Goal: Find specific page/section: Find specific page/section

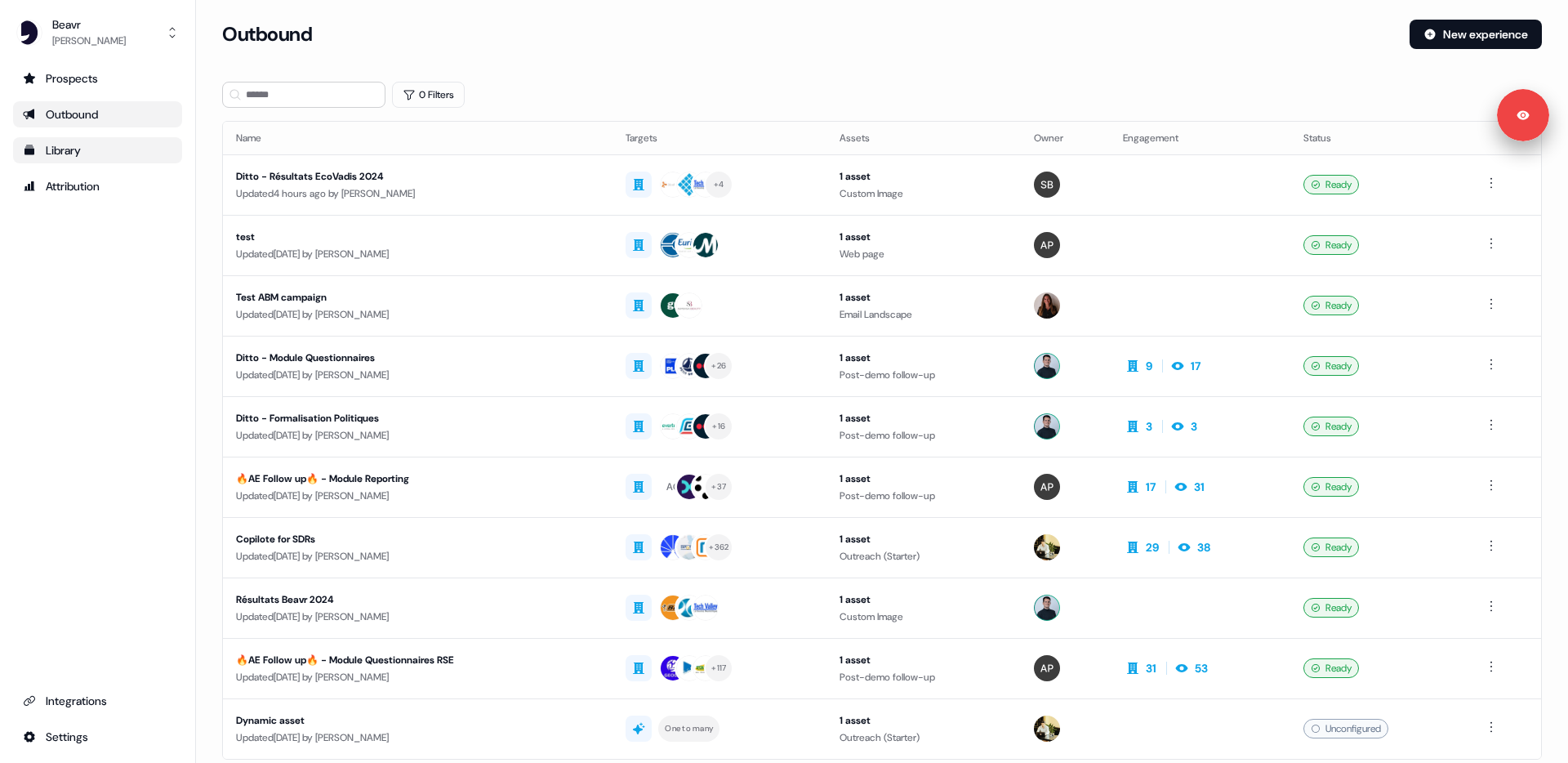
click at [86, 152] on div "Library" at bounding box center [98, 150] width 150 height 16
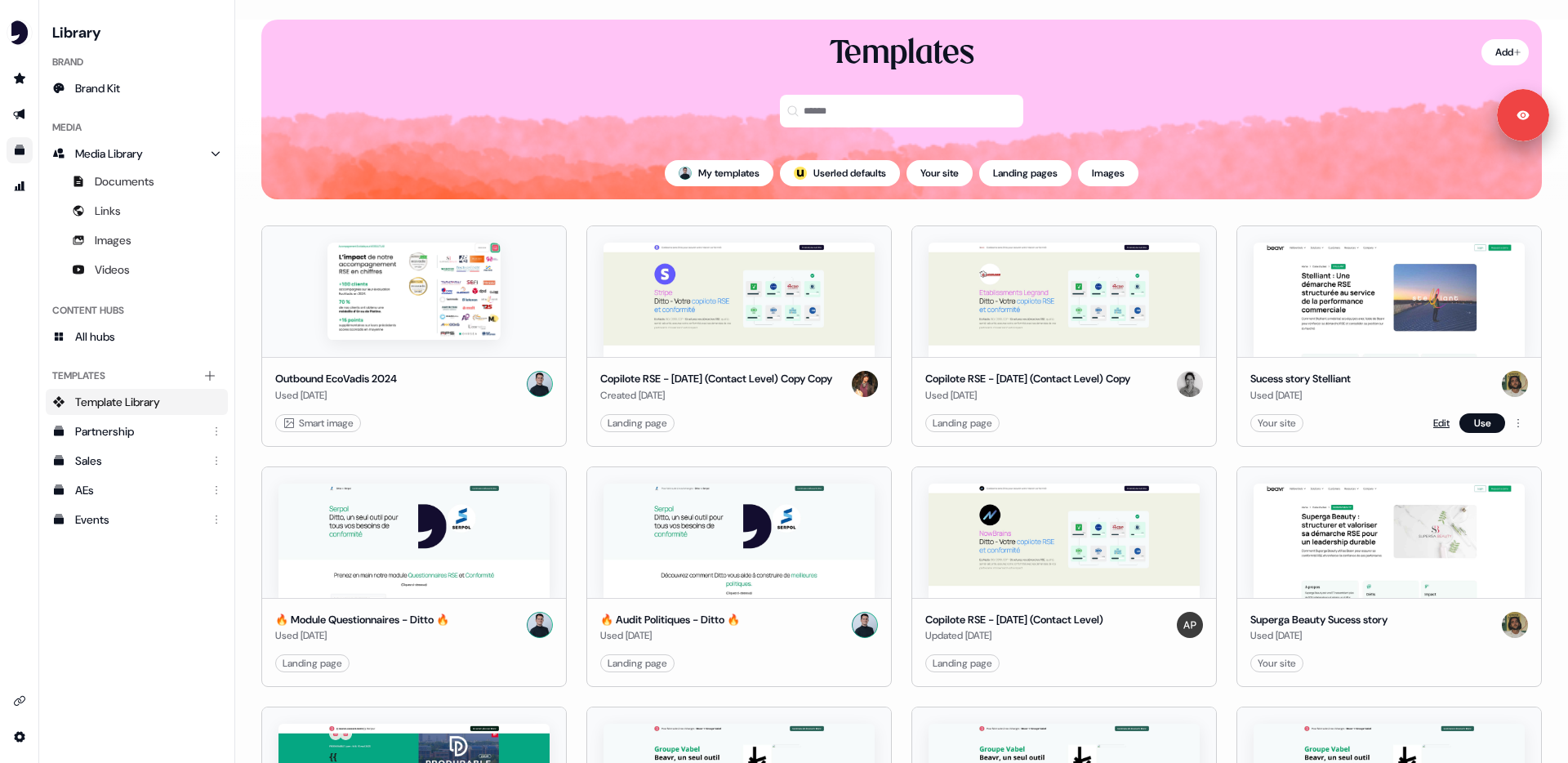
click at [1433, 427] on link "Edit" at bounding box center [1441, 423] width 16 height 16
click at [1440, 427] on link "Edit" at bounding box center [1441, 423] width 16 height 16
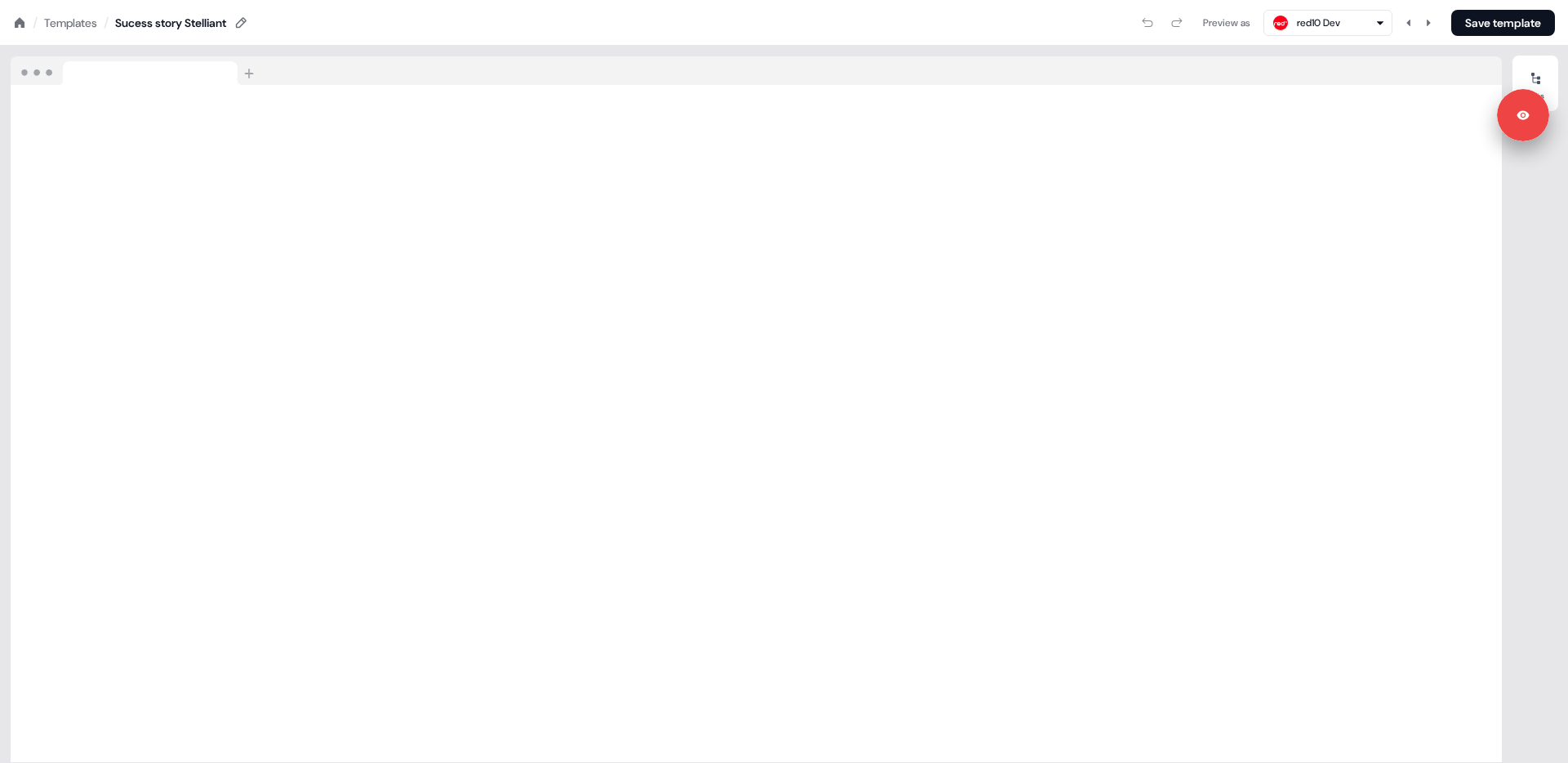
click at [68, 16] on div "Templates" at bounding box center [70, 22] width 53 height 16
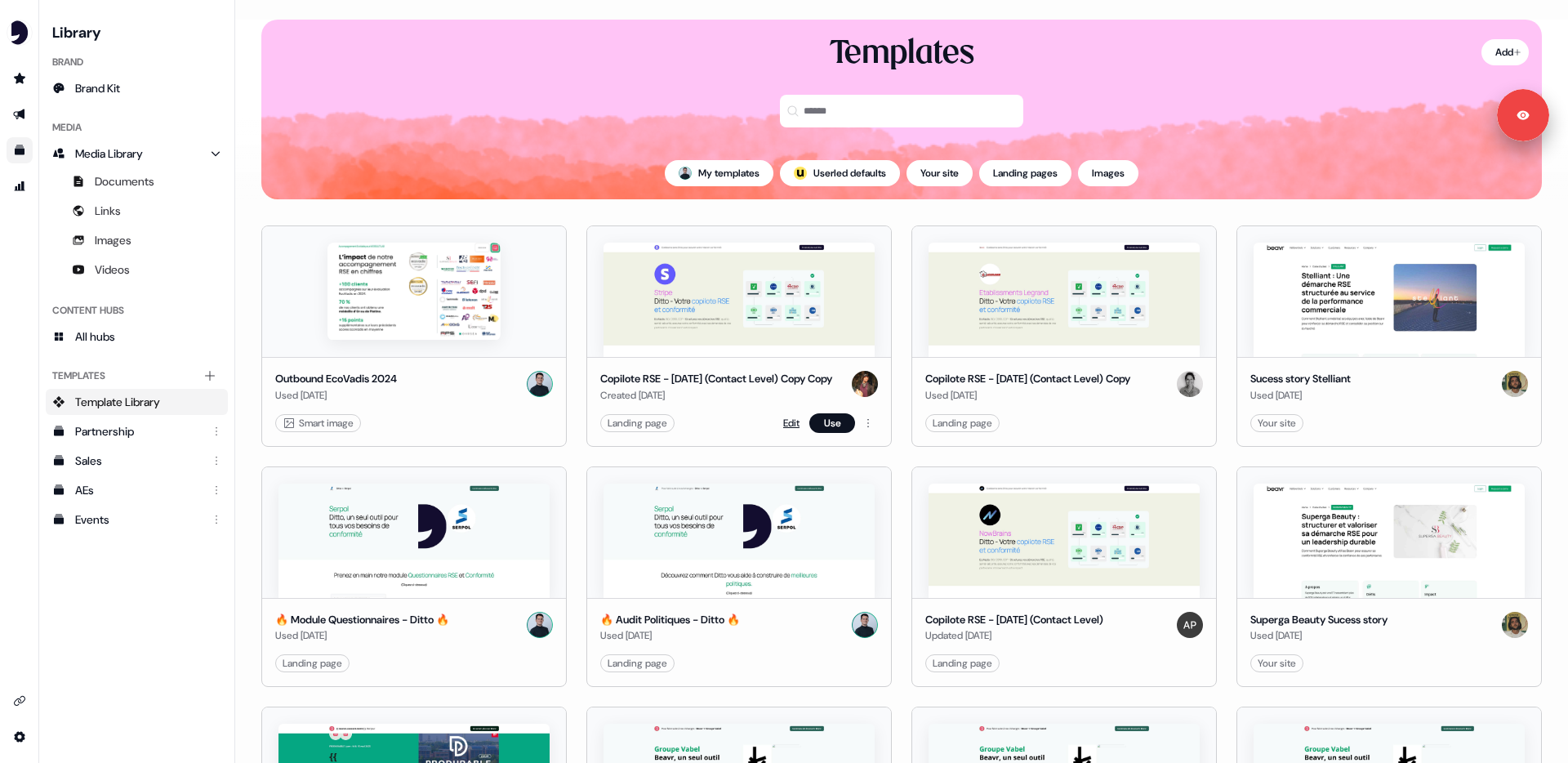
click at [786, 432] on link "Edit" at bounding box center [791, 423] width 16 height 16
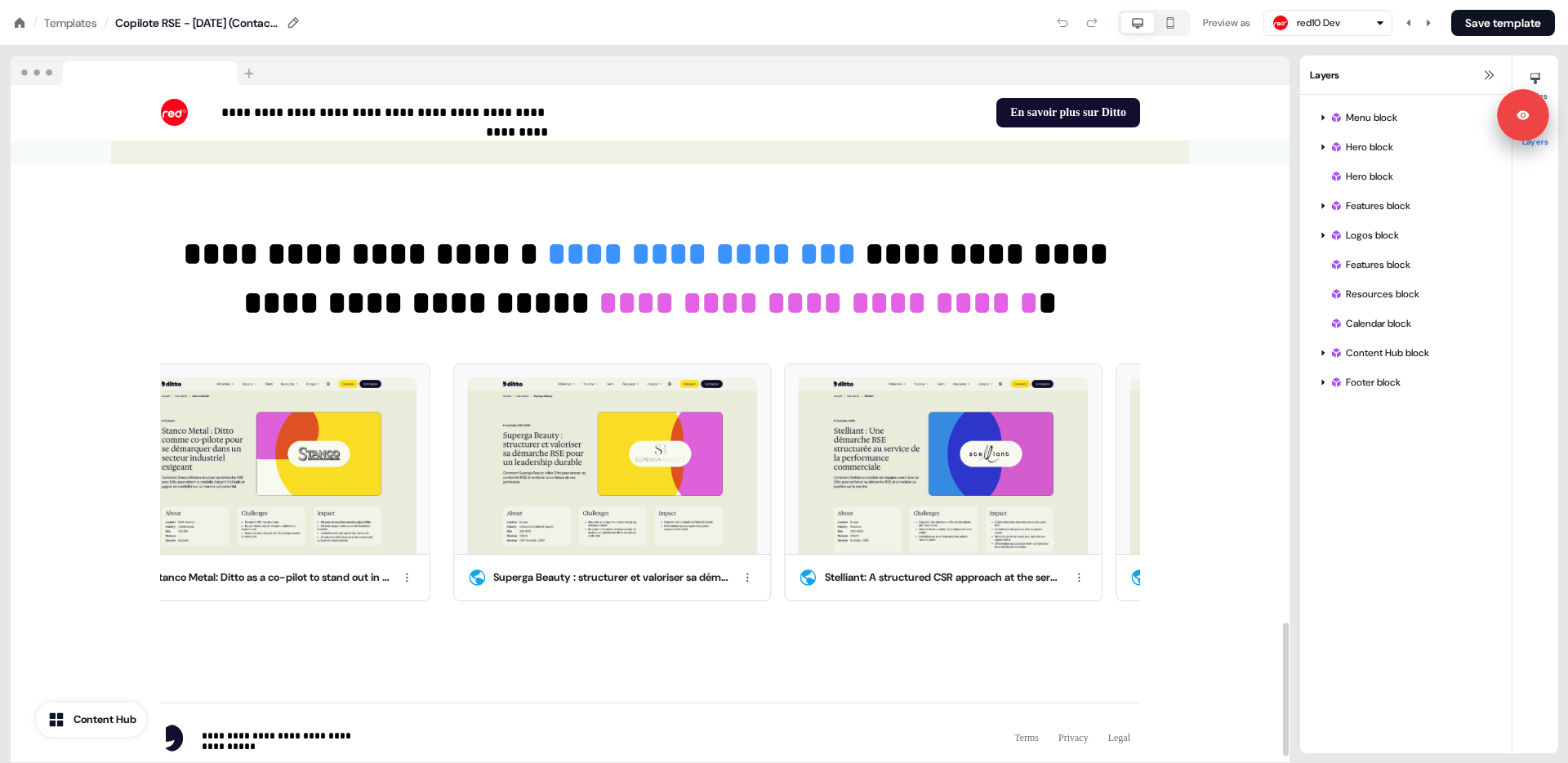
scroll to position [2692, 0]
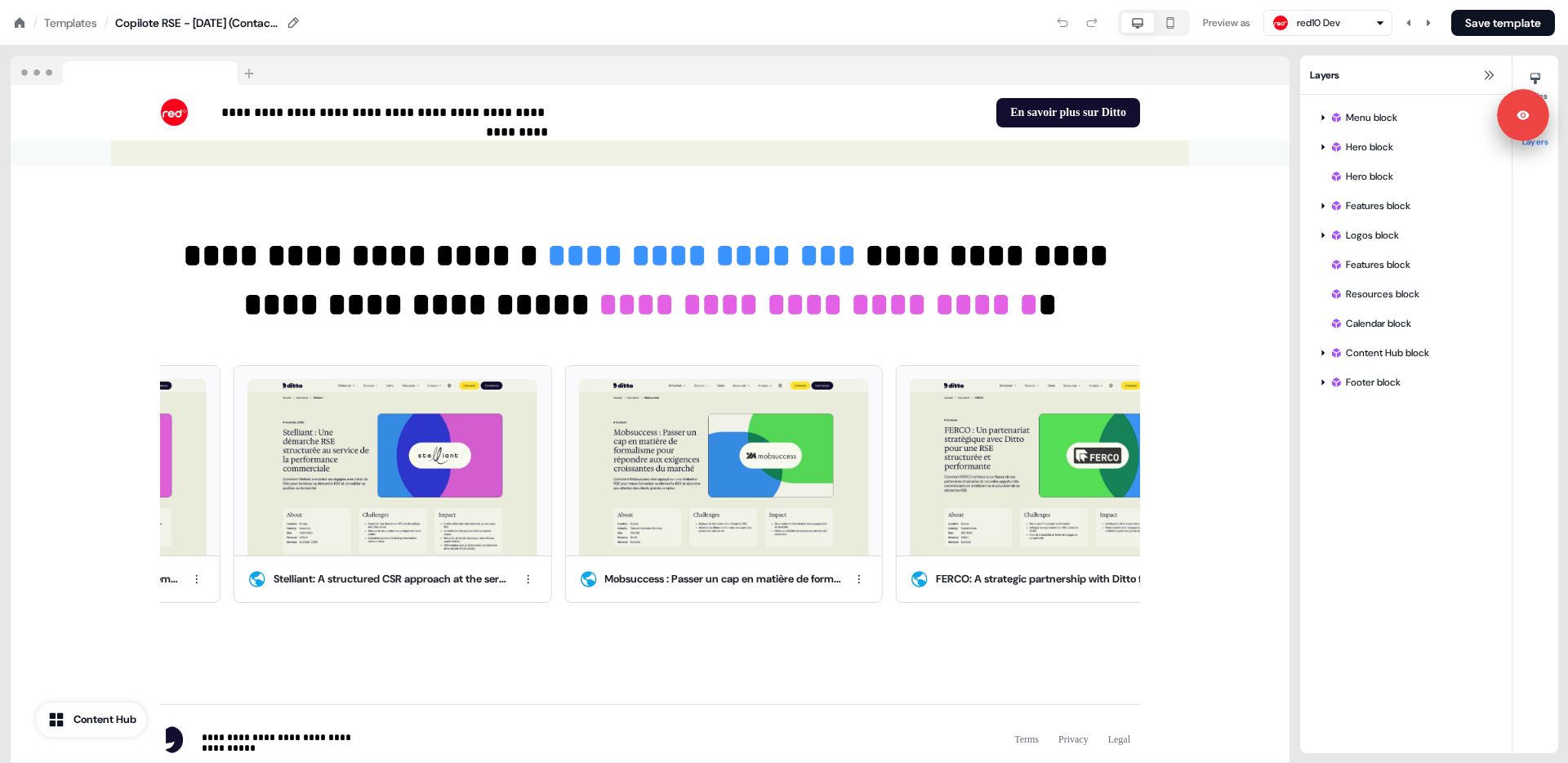
click at [71, 19] on div "Templates" at bounding box center [70, 22] width 53 height 16
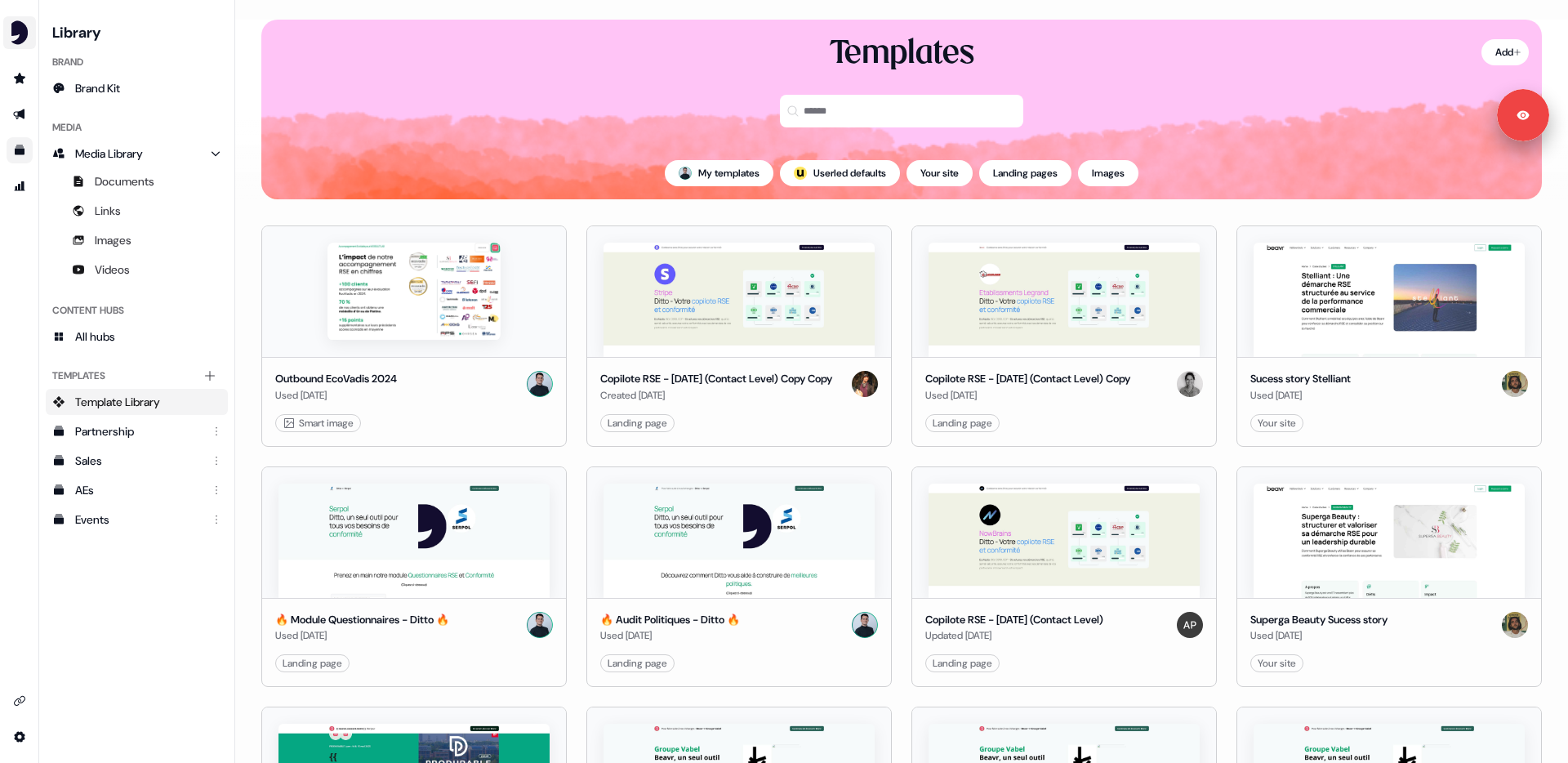
click at [28, 38] on img "side nav menu" at bounding box center [19, 32] width 26 height 26
click at [56, 129] on div "Logout" at bounding box center [84, 135] width 155 height 29
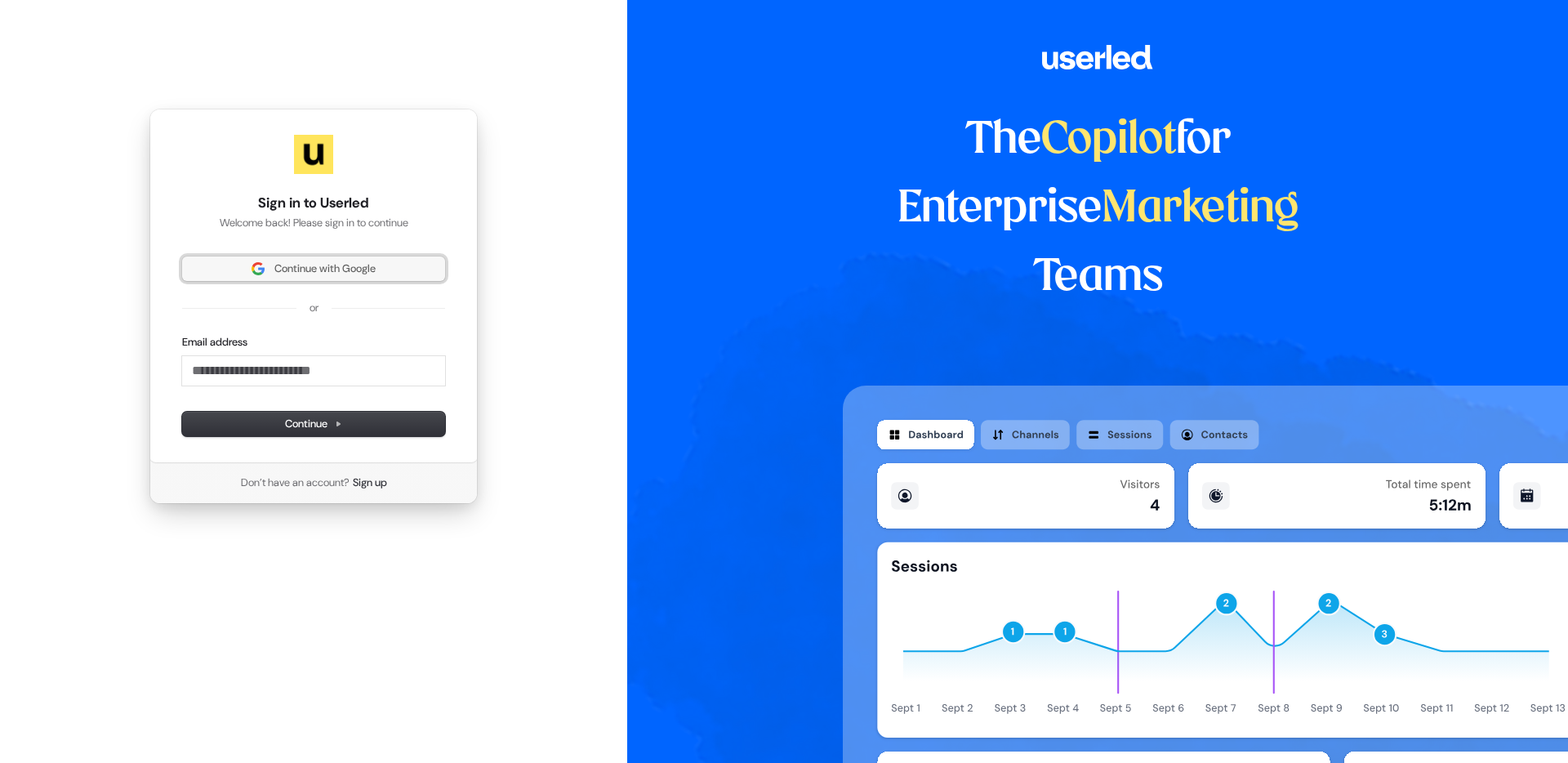
click at [338, 258] on button "Continue with Google" at bounding box center [314, 268] width 263 height 24
